Goal: Find contact information: Find contact information

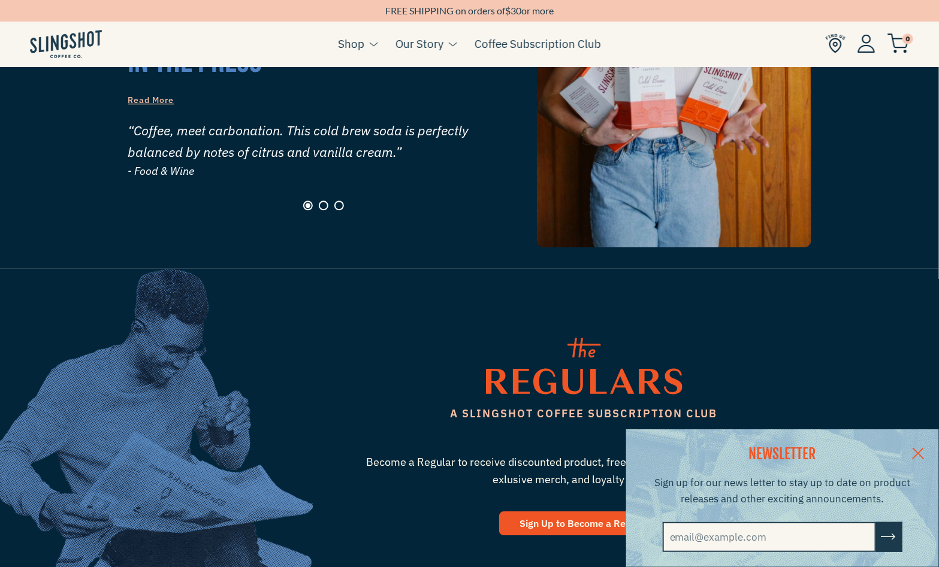
scroll to position [1722, 0]
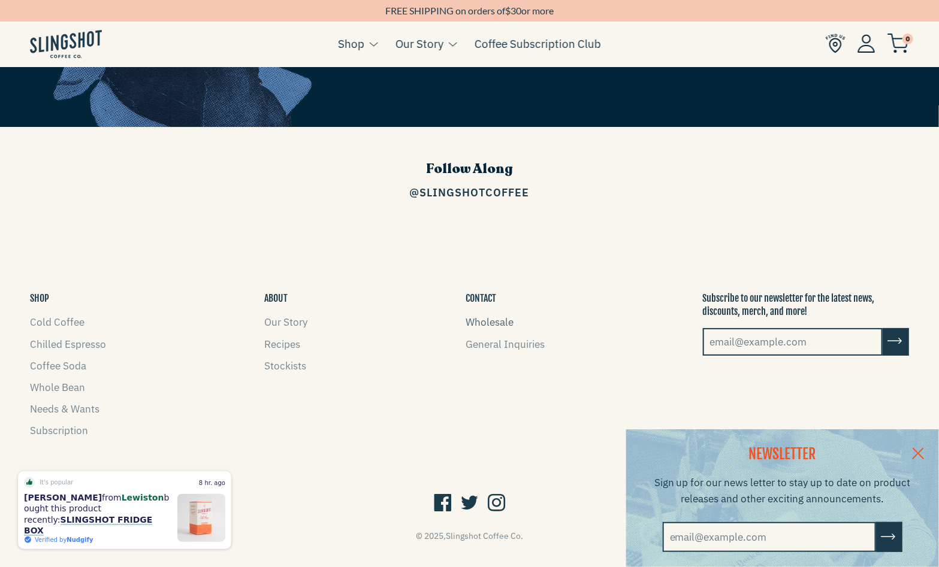
click at [488, 316] on link "Wholesale" at bounding box center [489, 322] width 48 height 13
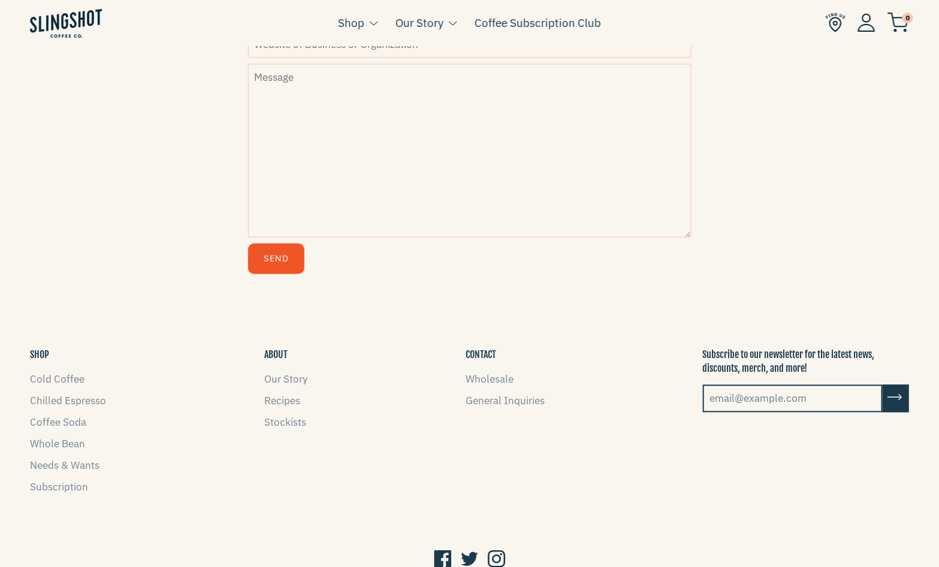
scroll to position [653, 0]
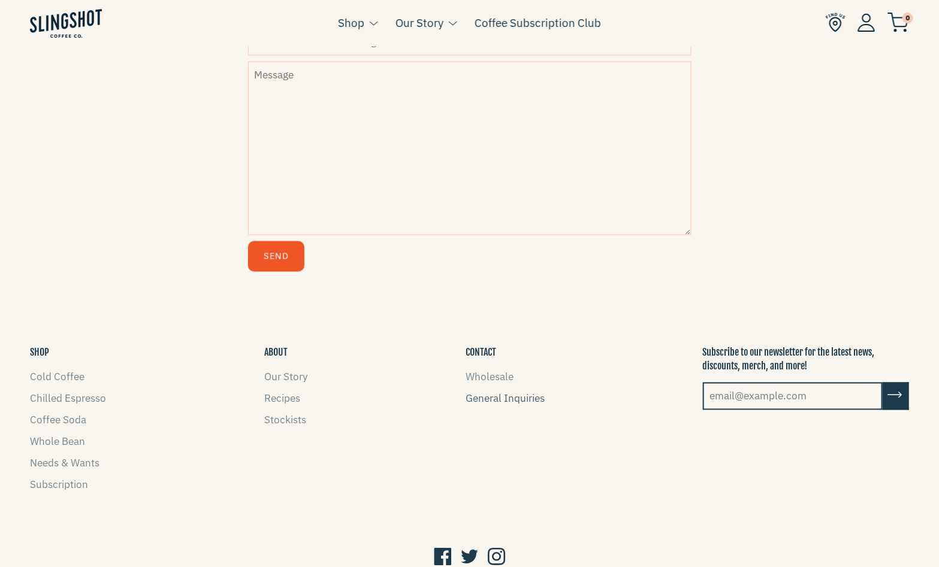
click at [507, 401] on link "General Inquiries" at bounding box center [504, 398] width 79 height 13
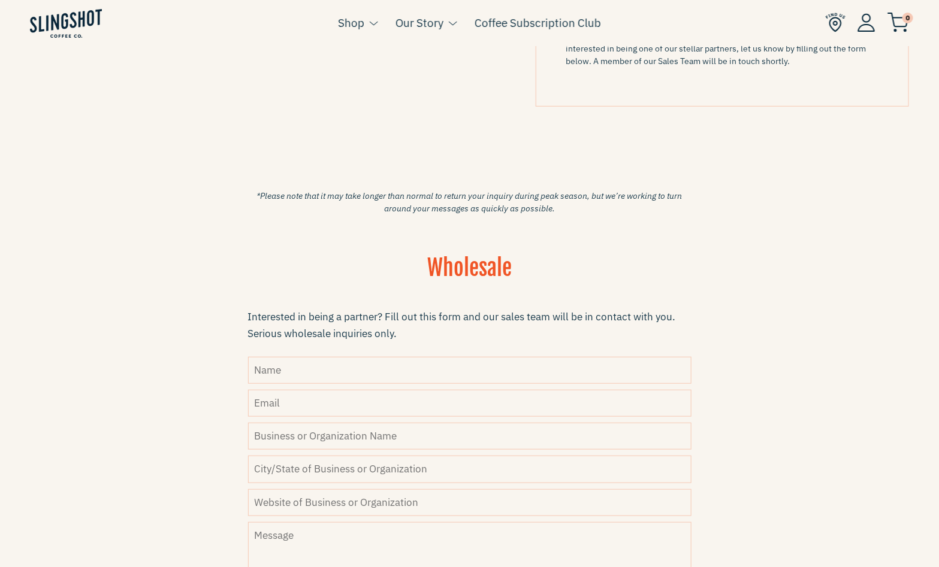
scroll to position [187, 0]
